Goal: Task Accomplishment & Management: Manage account settings

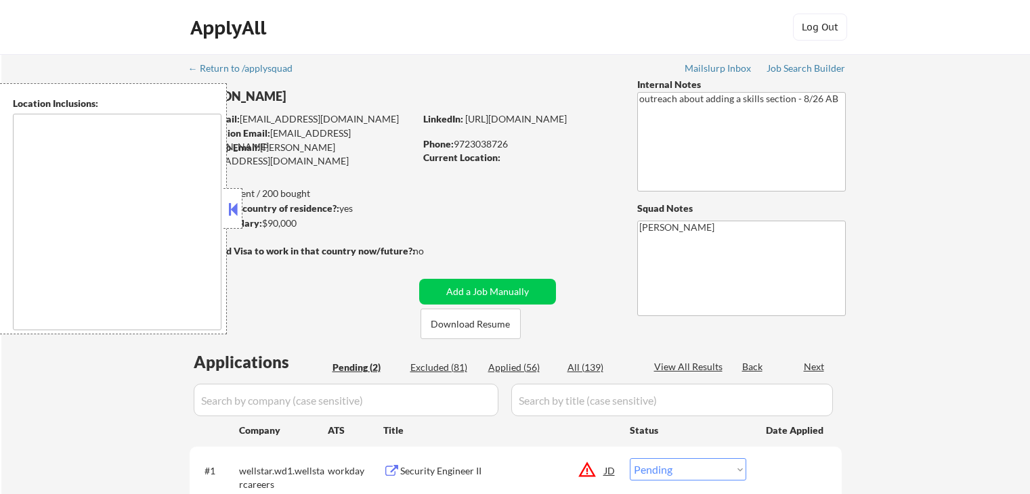
select select ""pending""
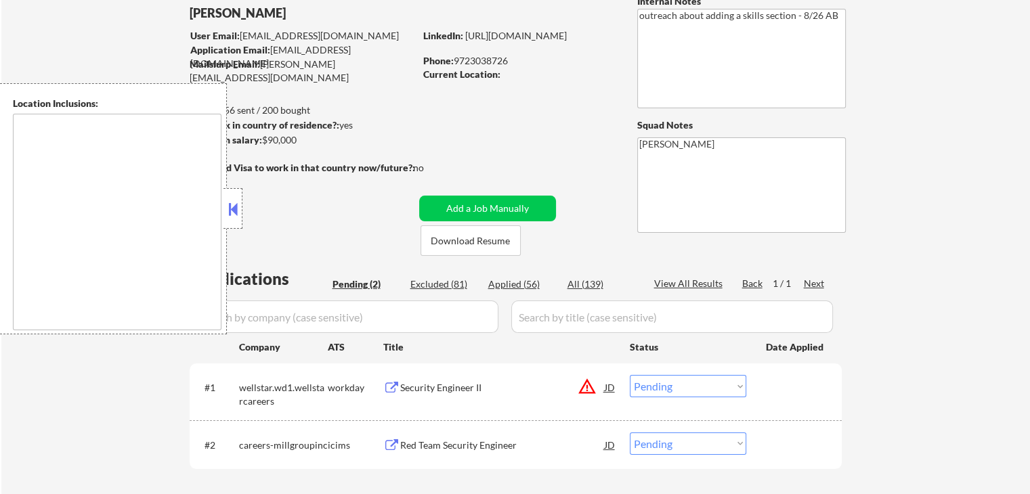
scroll to position [203, 0]
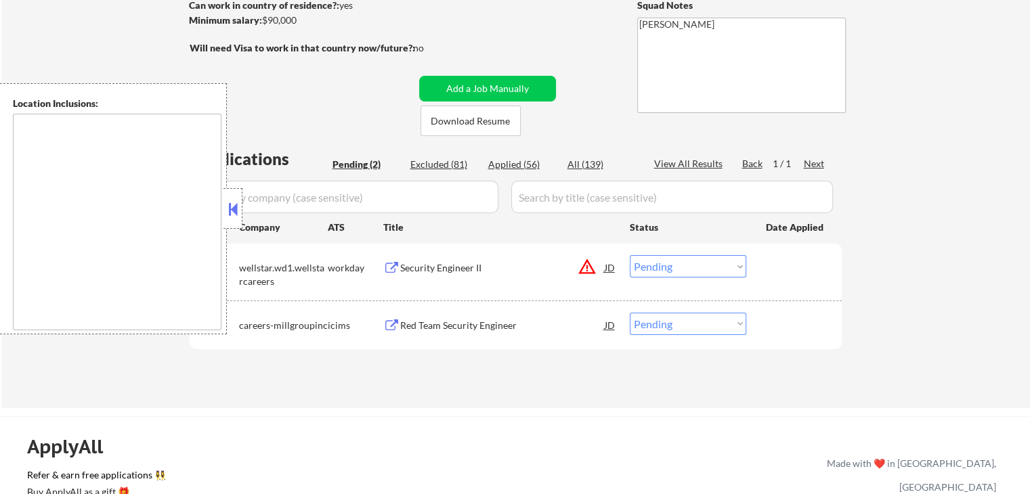
click at [440, 315] on div "Red Team Security Engineer" at bounding box center [502, 325] width 205 height 24
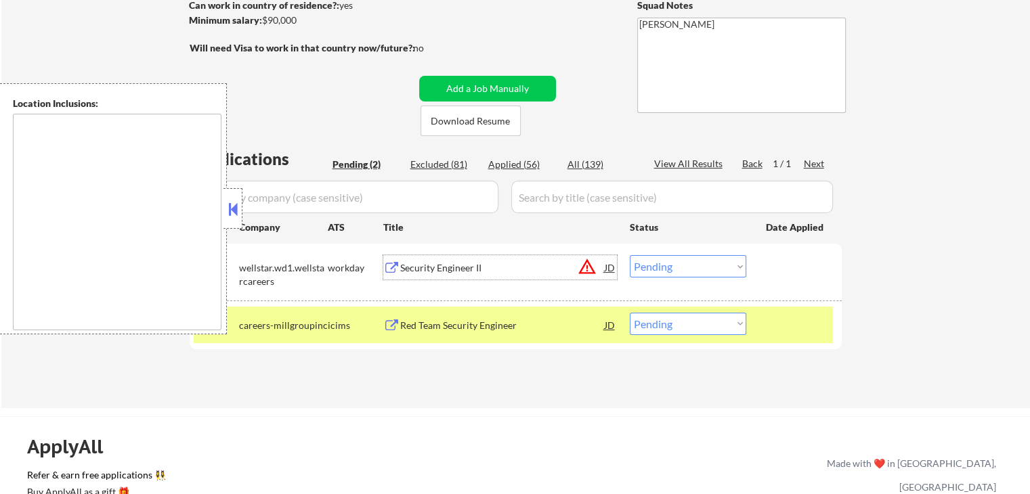
click at [436, 272] on div "Security Engineer II" at bounding box center [502, 268] width 205 height 14
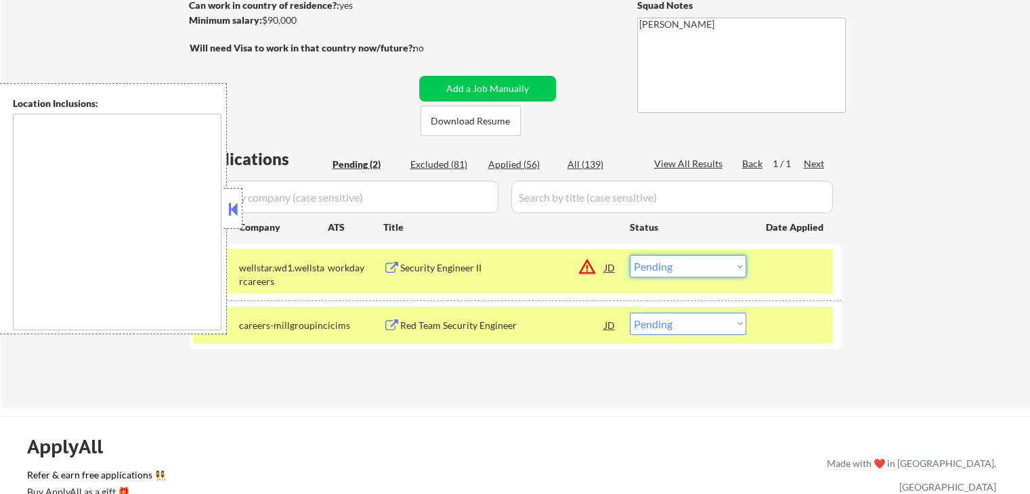
click at [656, 270] on select "Choose an option... Pending Applied Excluded (Questions) Excluded (Expired) Exc…" at bounding box center [688, 266] width 117 height 22
click at [630, 255] on select "Choose an option... Pending Applied Excluded (Questions) Excluded (Expired) Exc…" at bounding box center [688, 266] width 117 height 22
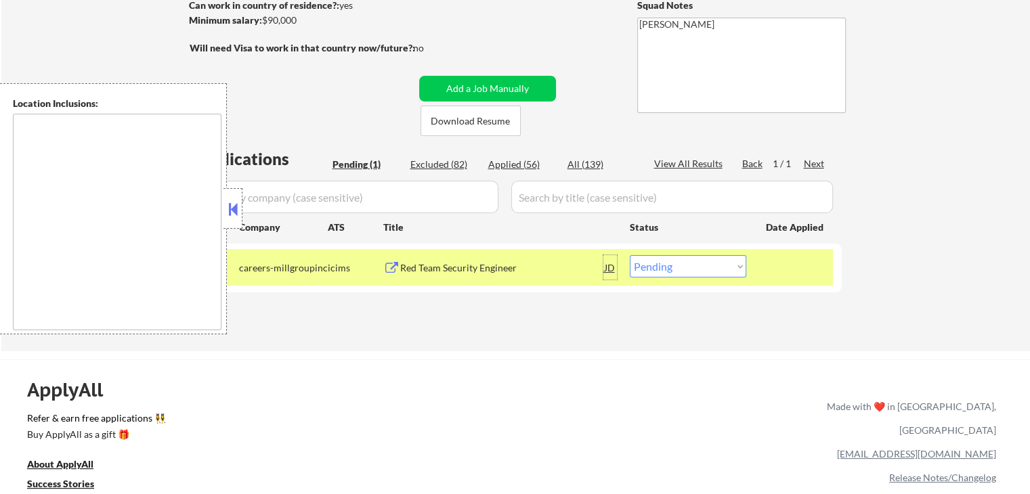
click at [611, 269] on div "JD" at bounding box center [611, 267] width 14 height 24
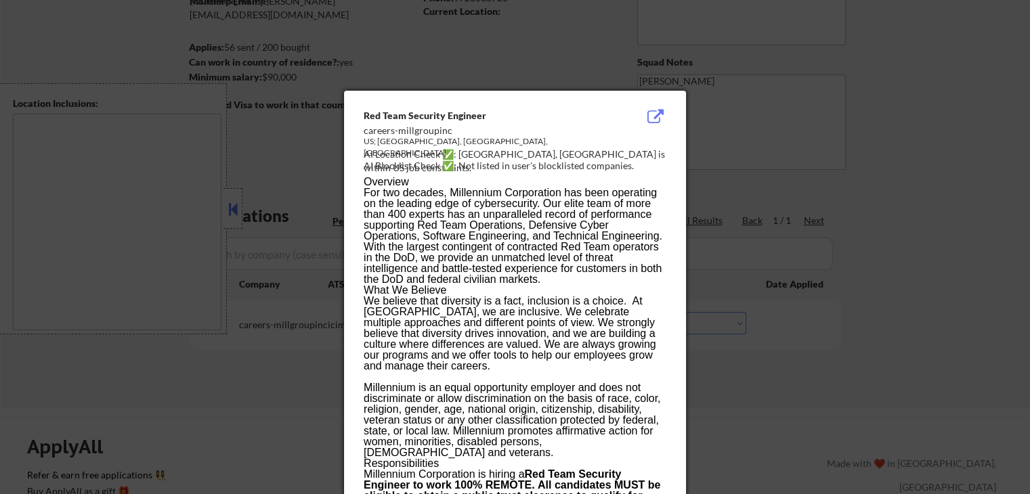
scroll to position [145, 0]
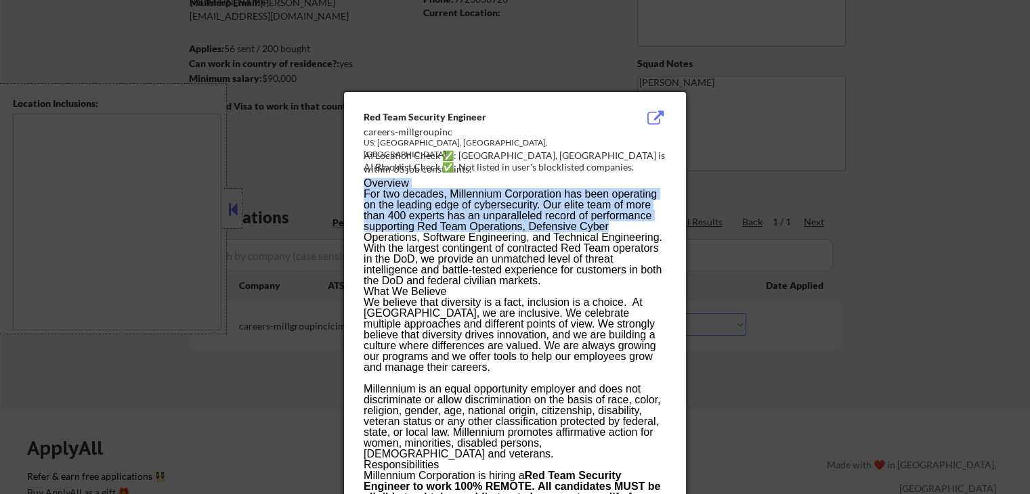
drag, startPoint x: 617, startPoint y: 223, endPoint x: 361, endPoint y: 229, distance: 256.1
click at [382, 228] on p "For two decades, Millennium Corporation has been operating on the leading edge …" at bounding box center [515, 238] width 302 height 98
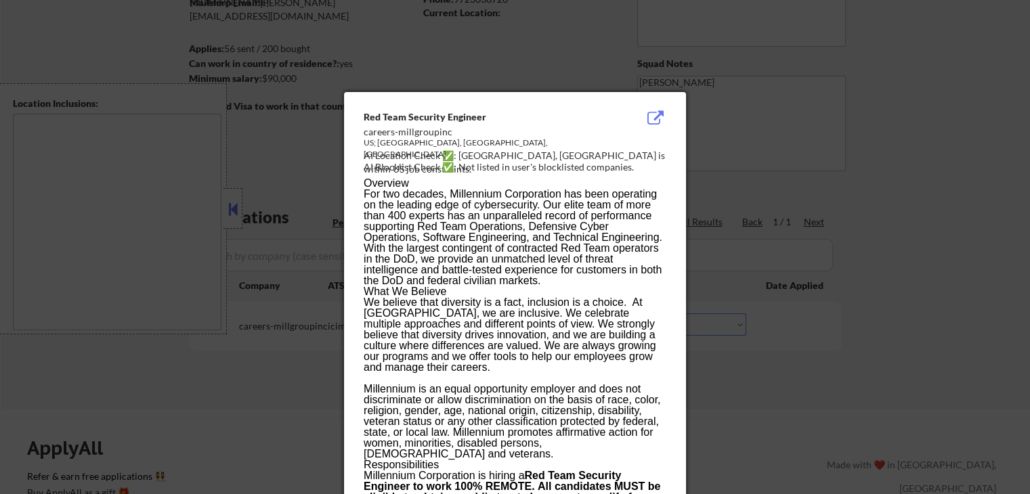
click at [922, 196] on div at bounding box center [515, 247] width 1030 height 494
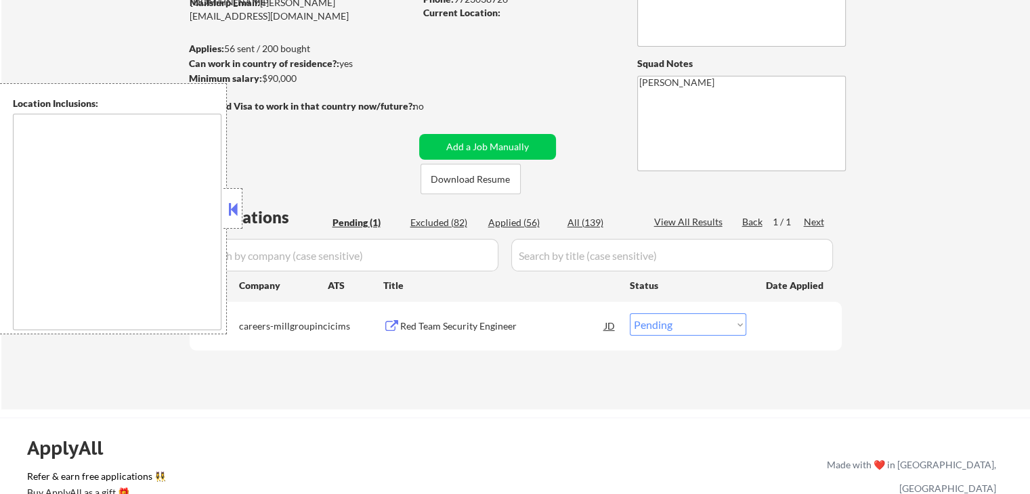
scroll to position [213, 0]
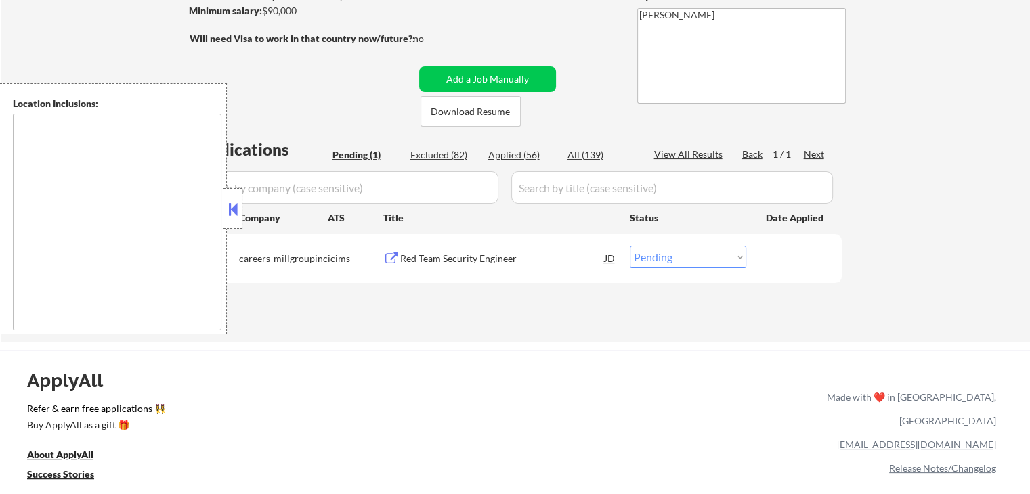
click at [706, 259] on select "Choose an option... Pending Applied Excluded (Questions) Excluded (Expired) Exc…" at bounding box center [688, 257] width 117 height 22
select select ""excluded__location_""
click at [630, 246] on select "Choose an option... Pending Applied Excluded (Questions) Excluded (Expired) Exc…" at bounding box center [688, 257] width 117 height 22
click at [589, 308] on div "Applications Pending (1) Excluded (82) Applied (56) All (139) View All Results …" at bounding box center [516, 226] width 652 height 177
